Goal: Communication & Community: Ask a question

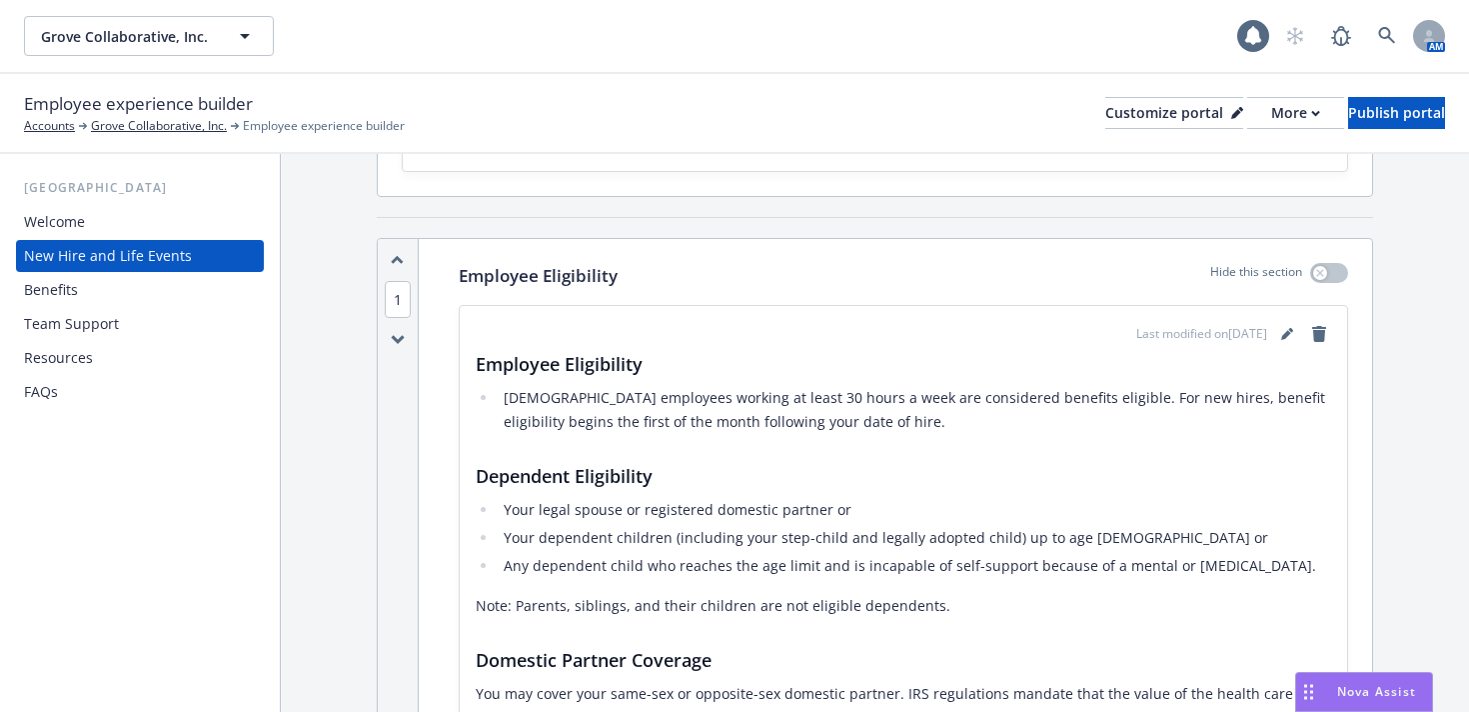
scroll to position [210, 0]
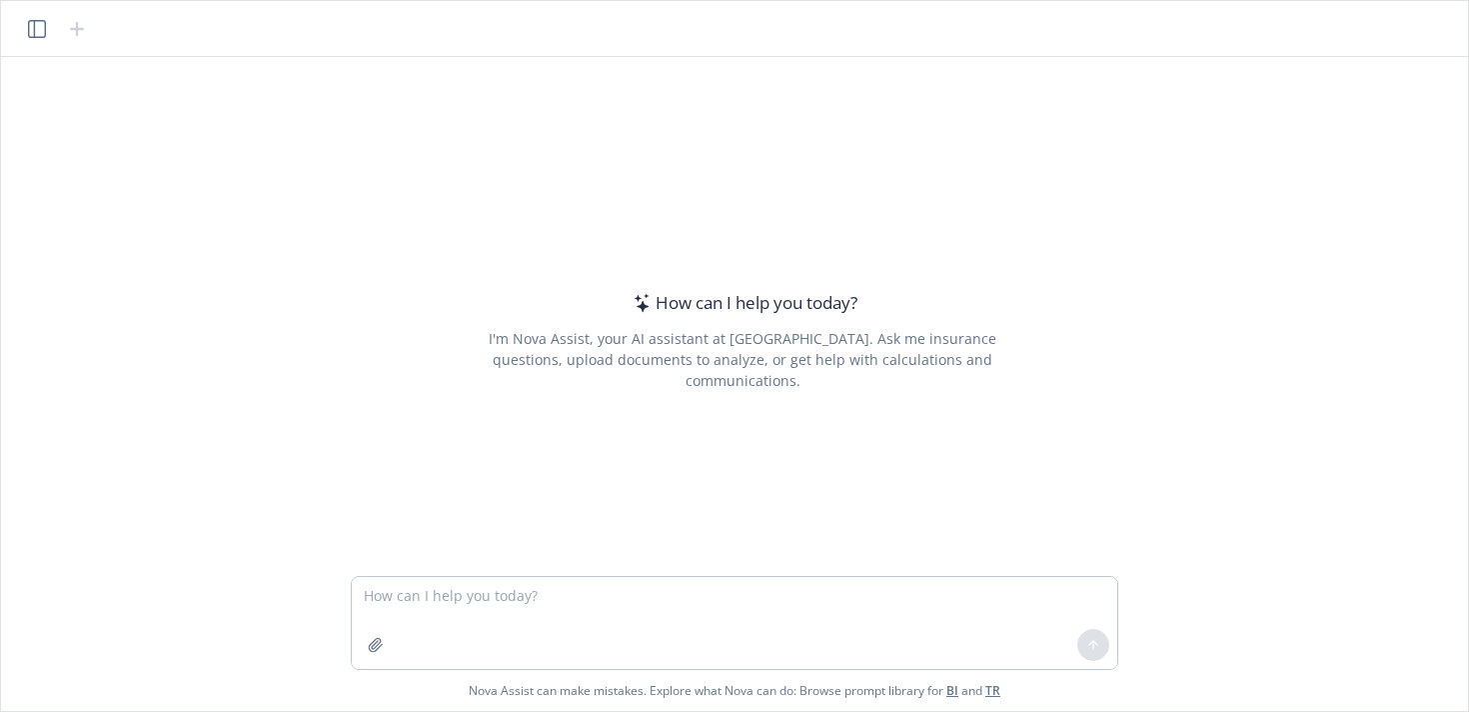
click at [565, 585] on textarea at bounding box center [735, 623] width 766 height 92
click at [603, 620] on textarea "write me an email asking my client 3 things, we need availability for a communi…" at bounding box center [735, 623] width 766 height 92
click at [493, 633] on textarea "write me an email asking my client 3 things, we need availability for a communi…" at bounding box center [735, 623] width 766 height 92
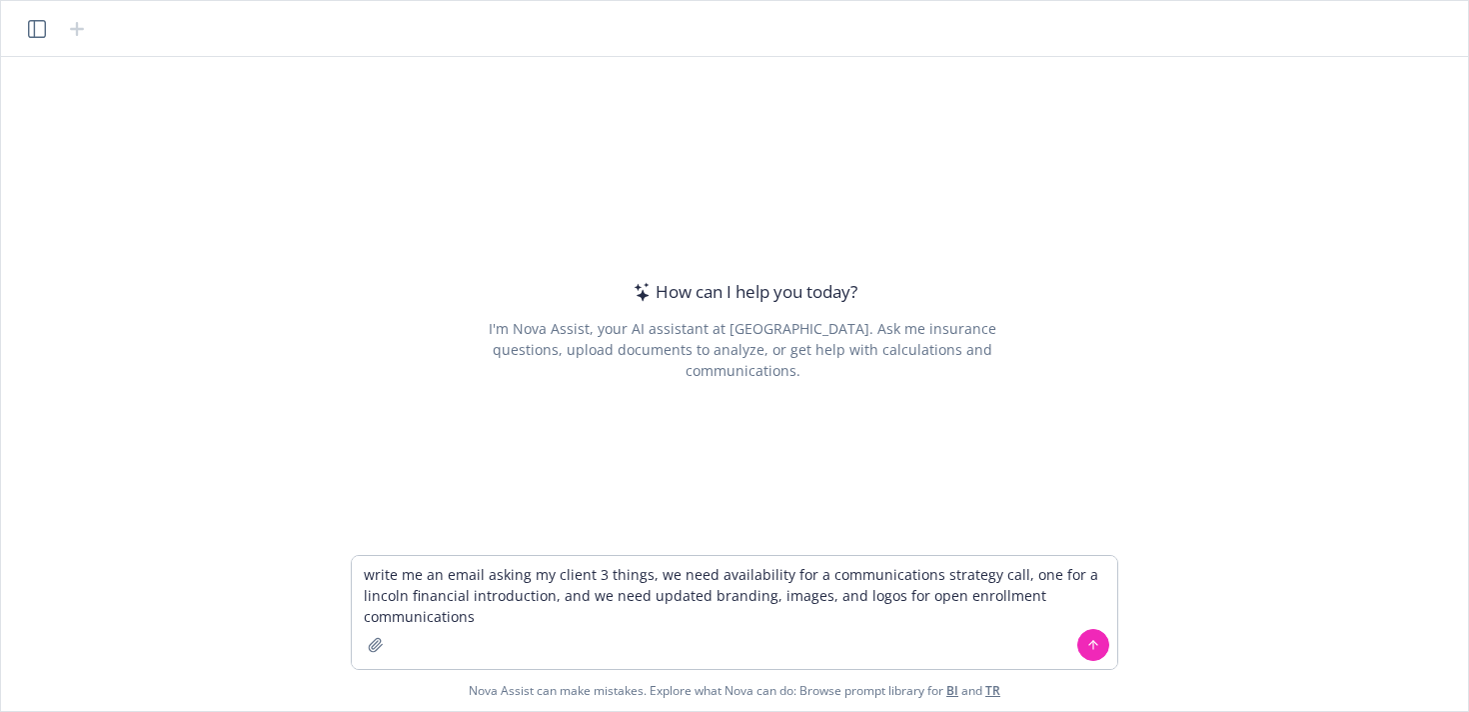
type textarea "write me an email asking my client 3 things, we need availability for a communi…"
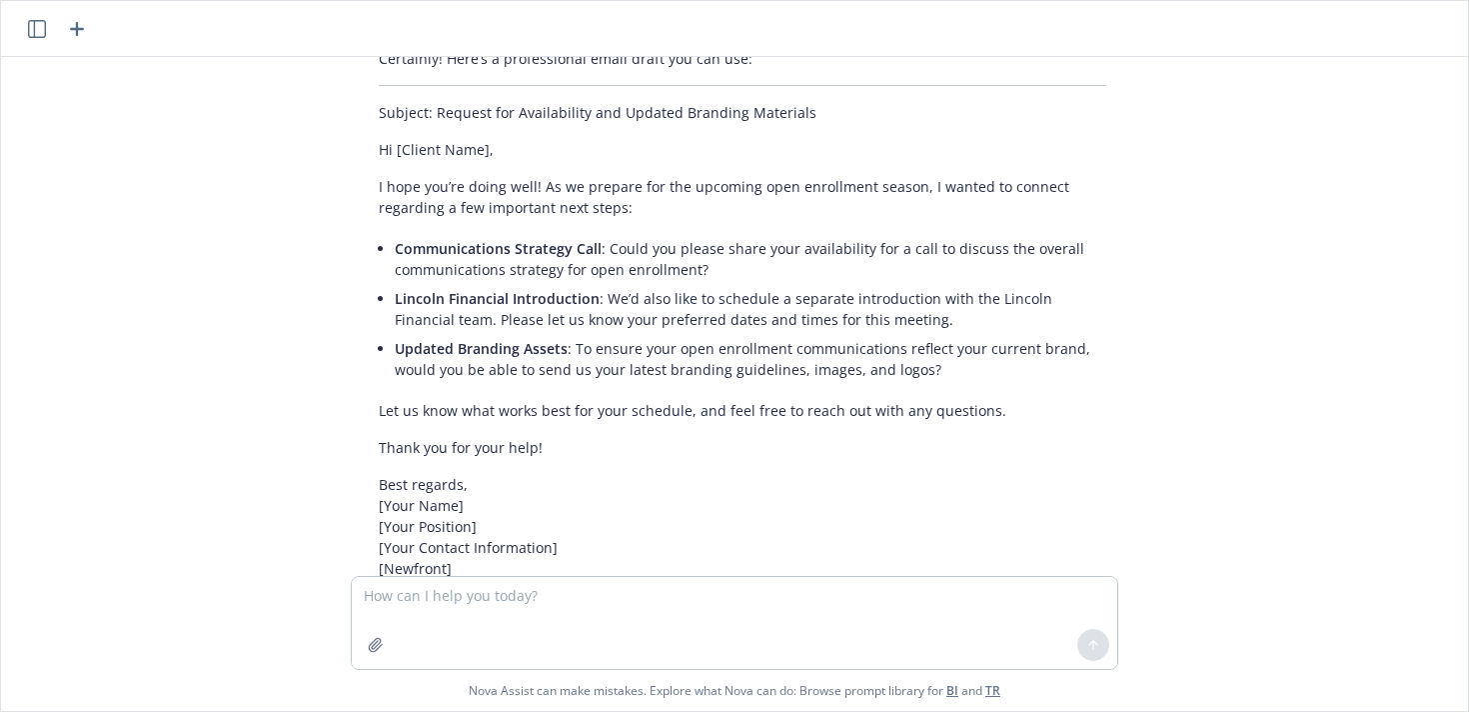
scroll to position [212, 0]
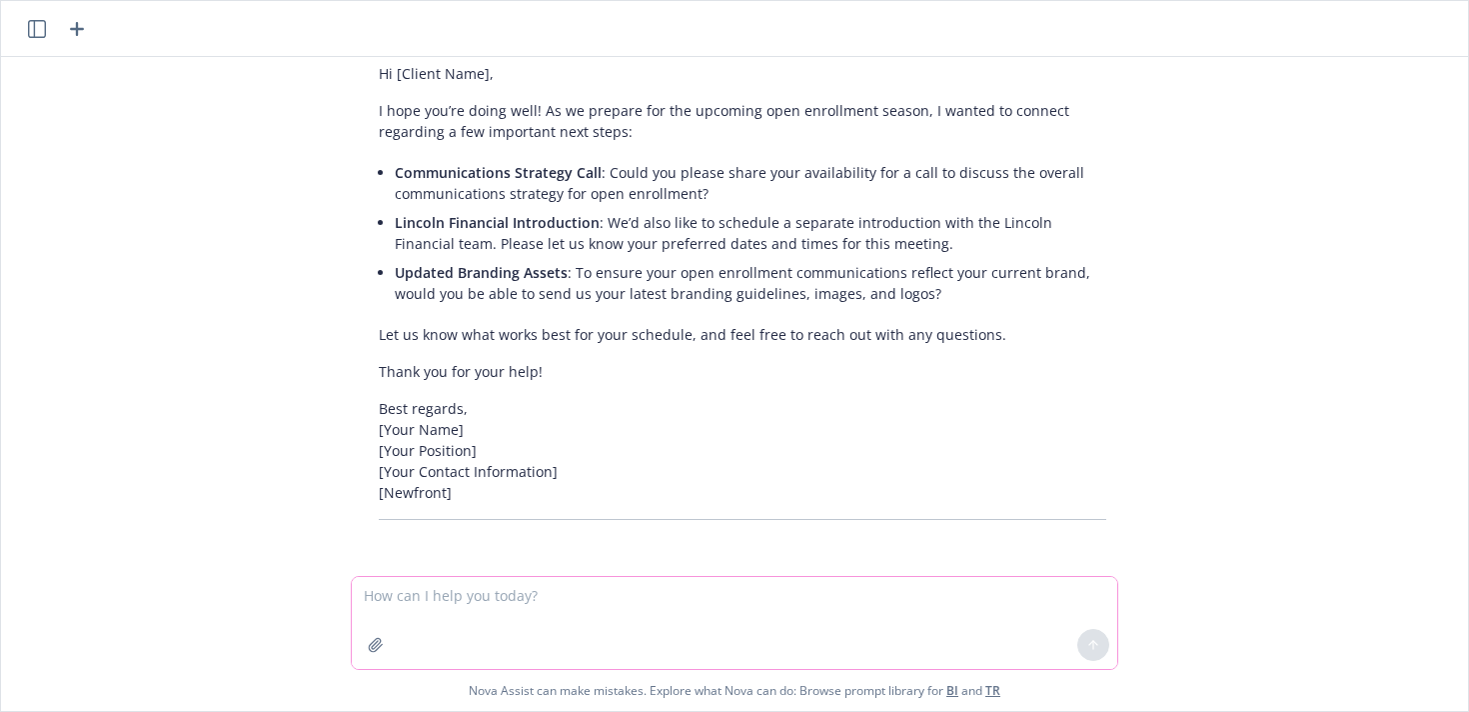
click at [644, 585] on textarea at bounding box center [735, 623] width 766 height 92
type textarea "consolidate asking for availability for both calls"
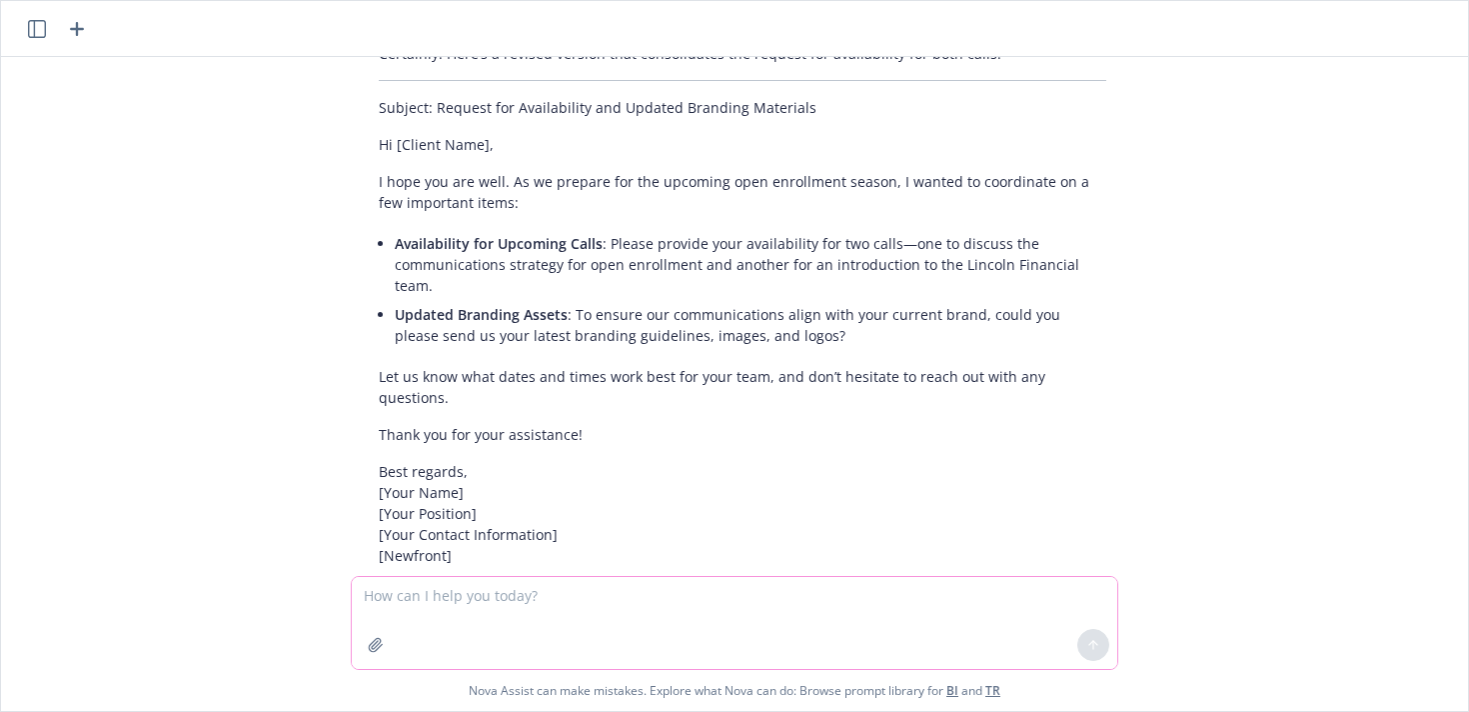
scroll to position [794, 0]
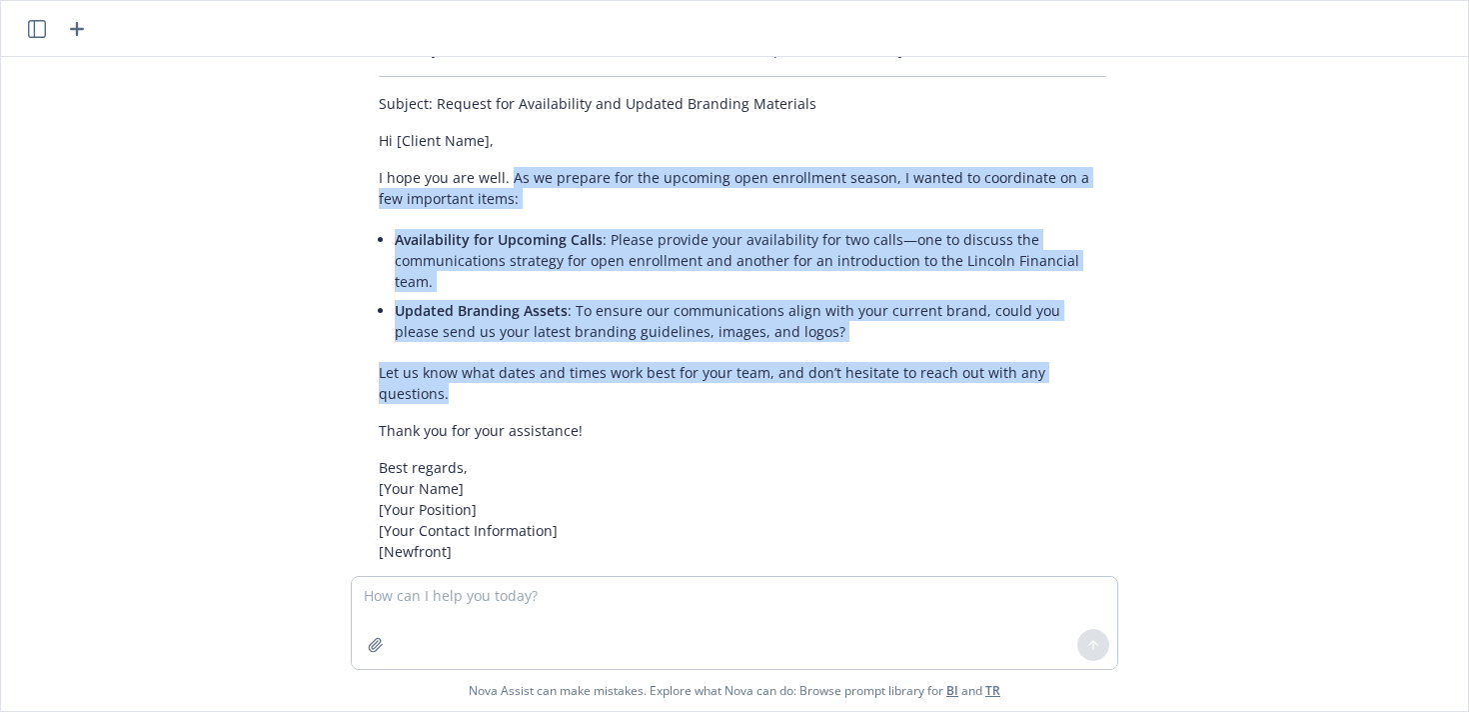
drag, startPoint x: 512, startPoint y: 175, endPoint x: 590, endPoint y: 363, distance: 203.4
click at [590, 363] on div "Certainly! Here’s a revised version that consolidates the request for availabil…" at bounding box center [743, 300] width 768 height 539
copy div "As we prepare for the upcoming open enrollment season, I wanted to coordinate o…"
